Goal: Transaction & Acquisition: Purchase product/service

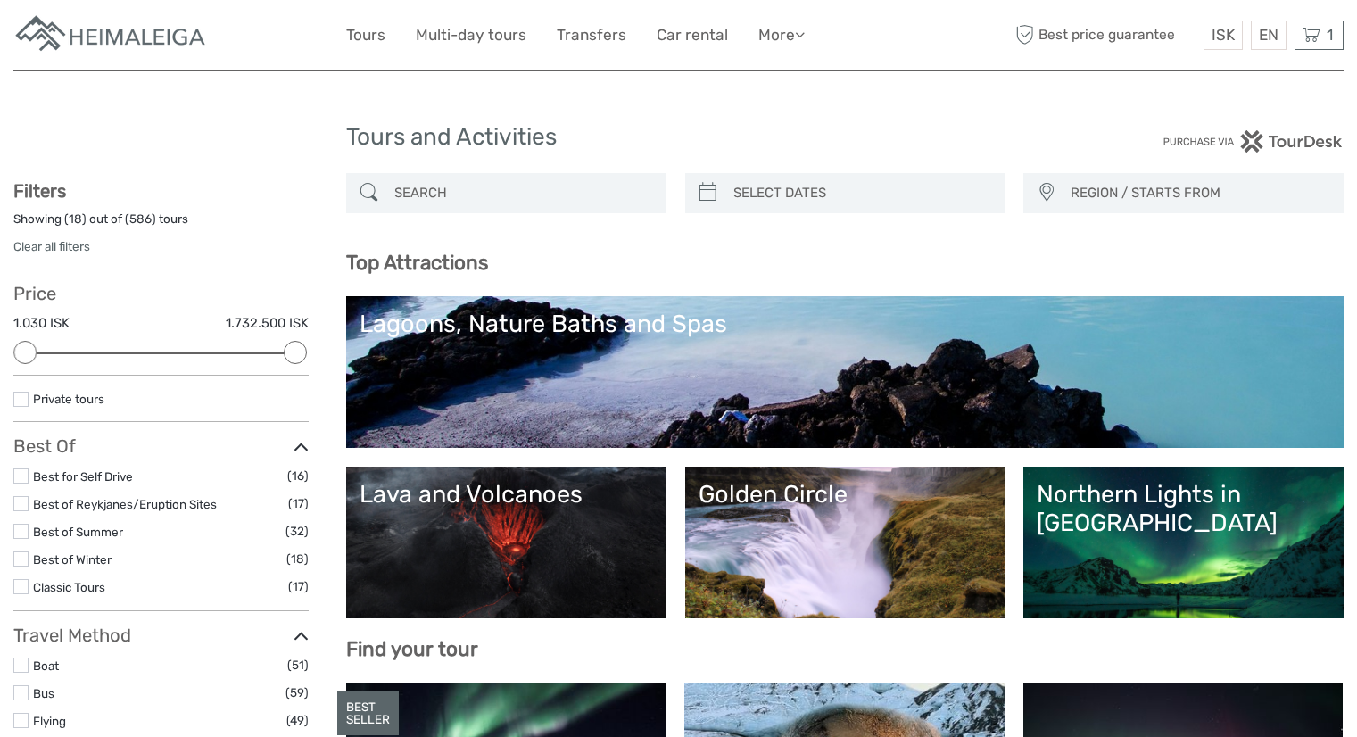
select select
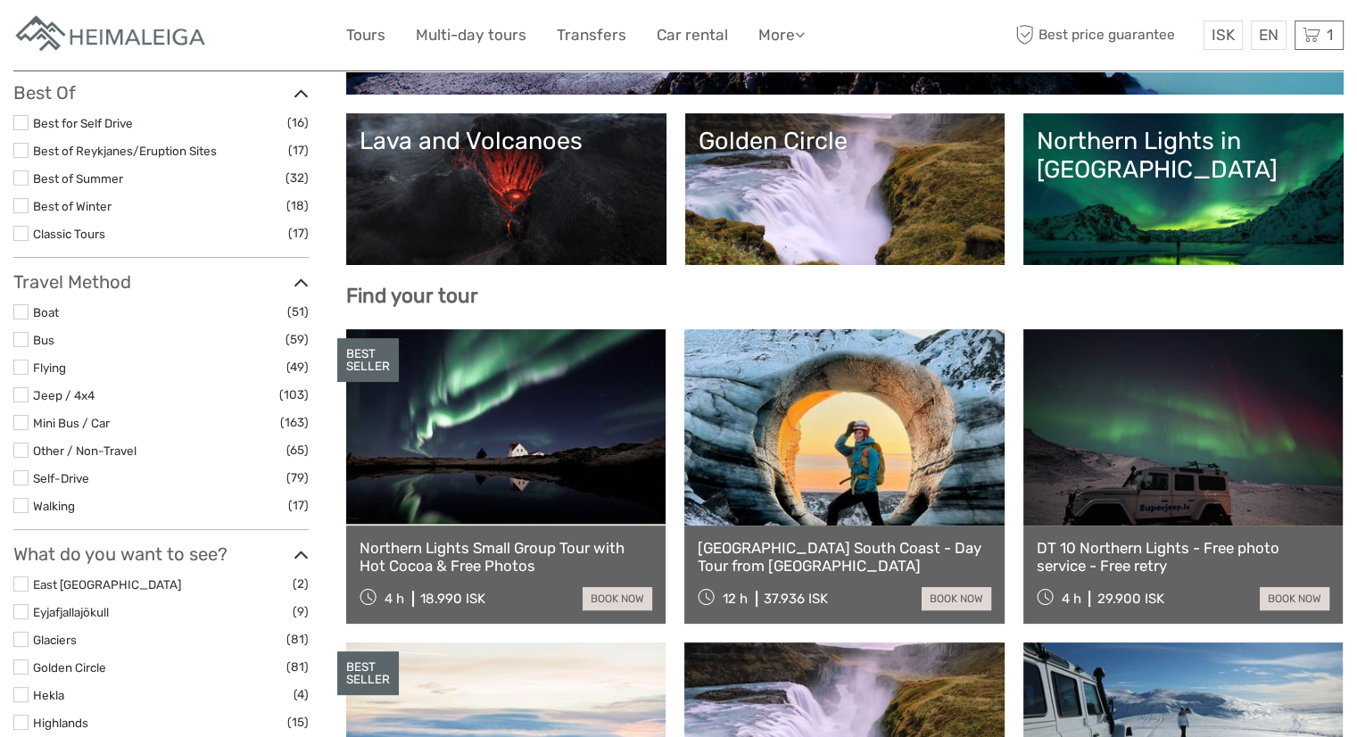
scroll to position [357, 0]
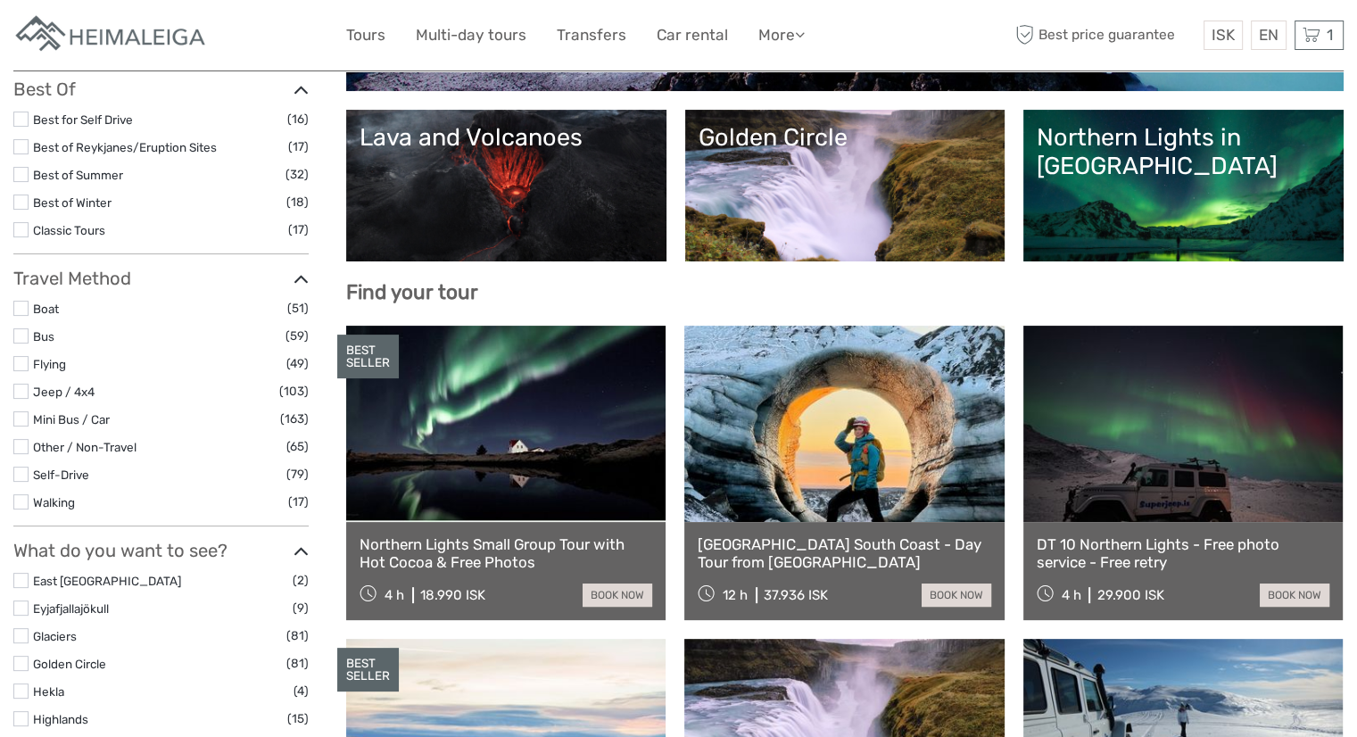
click at [848, 147] on div "Golden Circle" at bounding box center [846, 137] width 294 height 29
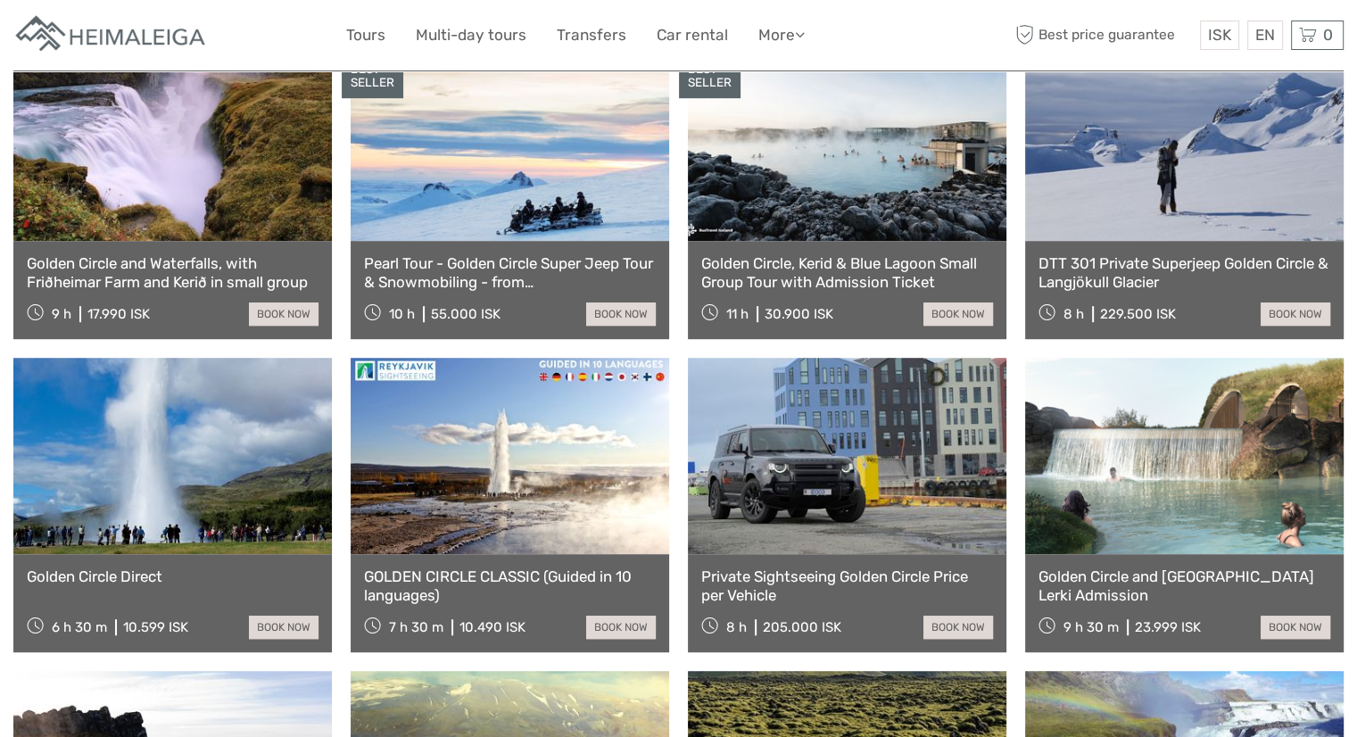
click at [136, 451] on link at bounding box center [172, 456] width 319 height 196
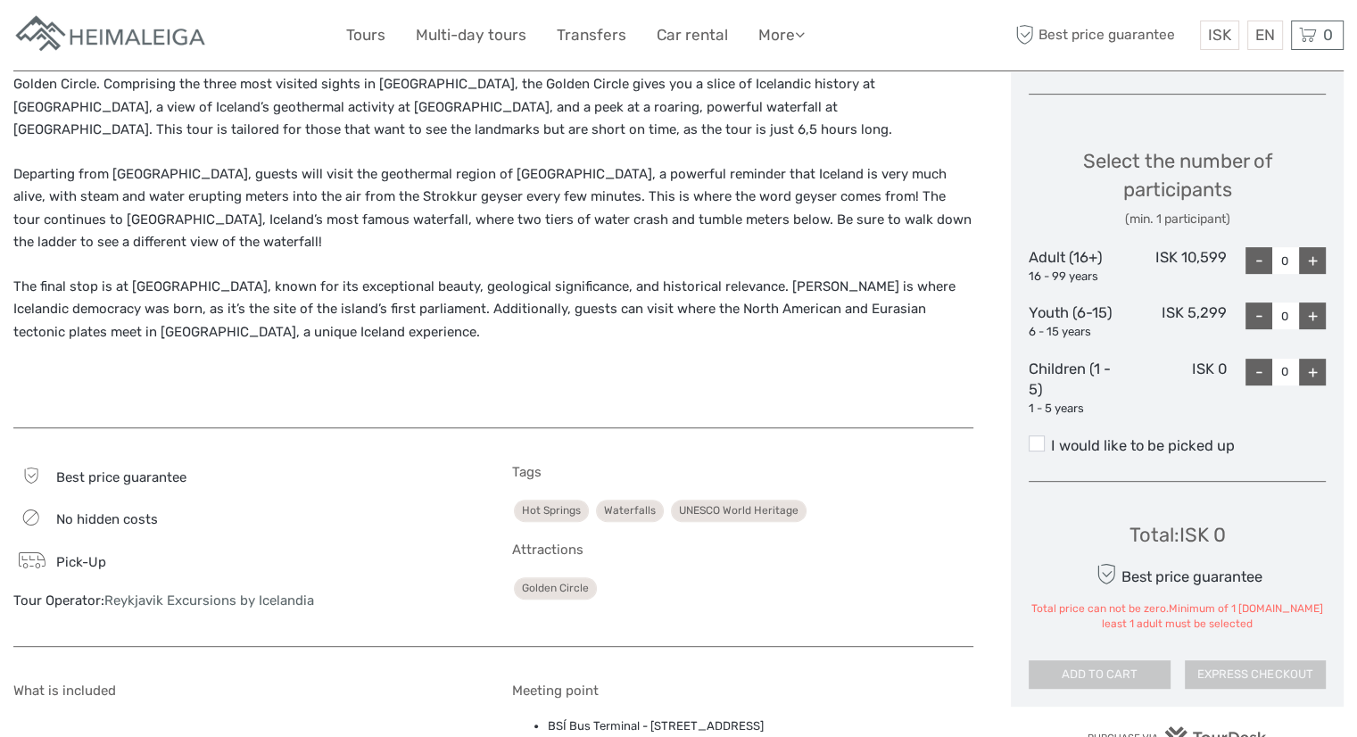
click at [1312, 260] on div "+" at bounding box center [1312, 260] width 27 height 27
type input "1"
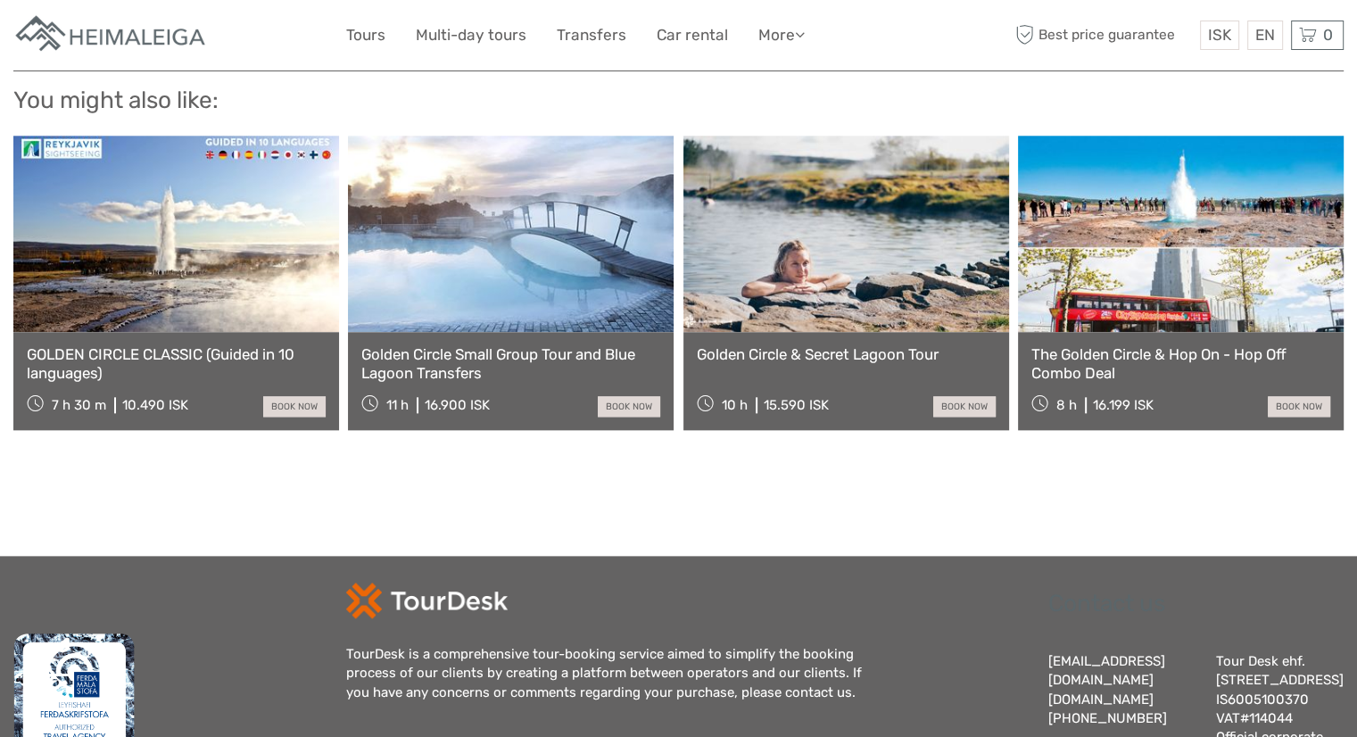
scroll to position [1741, 0]
